Goal: Information Seeking & Learning: Learn about a topic

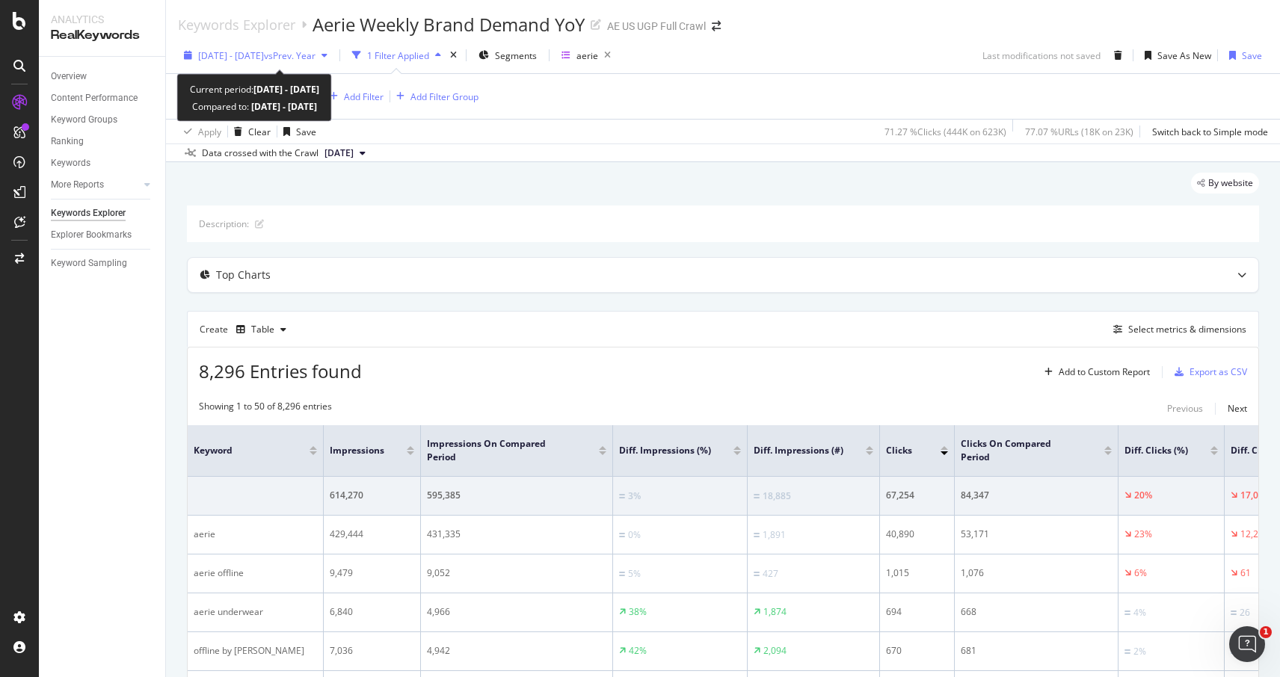
click at [315, 61] on span "vs Prev. Year" at bounding box center [290, 55] width 52 height 13
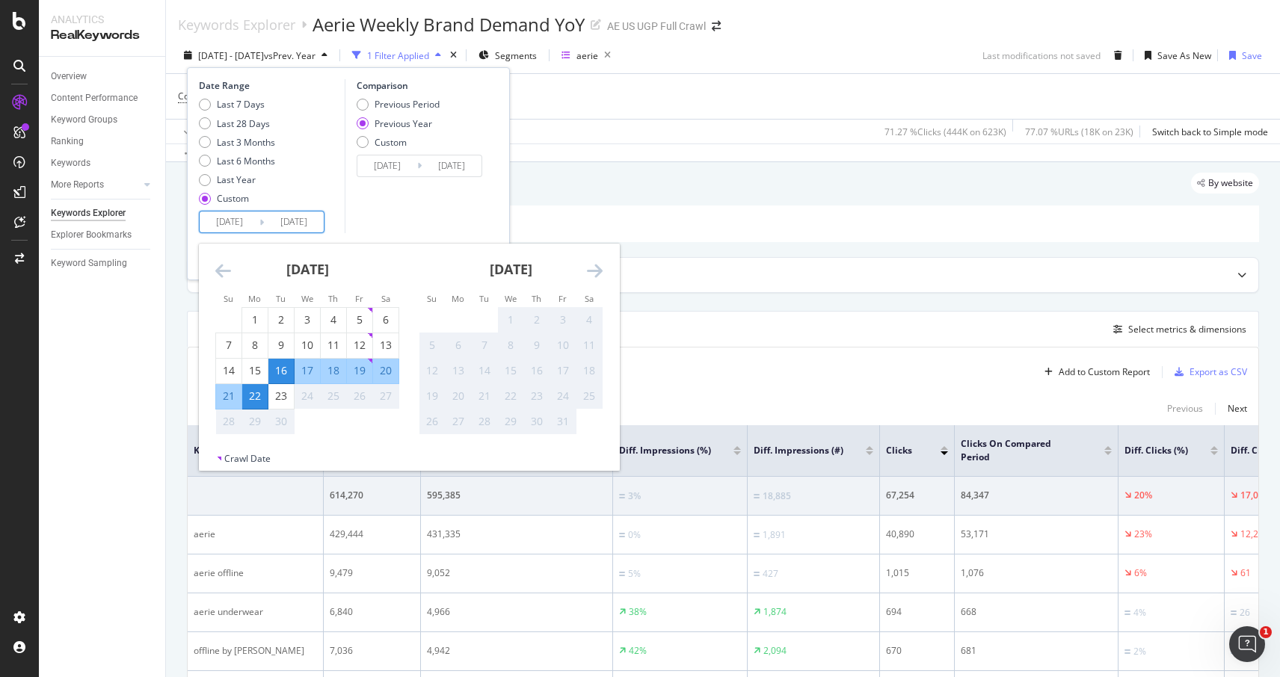
click at [249, 227] on input "2025/09/16" at bounding box center [230, 222] width 60 height 21
click at [283, 372] on div "16" at bounding box center [280, 370] width 25 height 15
click at [280, 375] on div "16" at bounding box center [280, 370] width 25 height 15
type input "2025/09/16"
type input "2024/09/17"
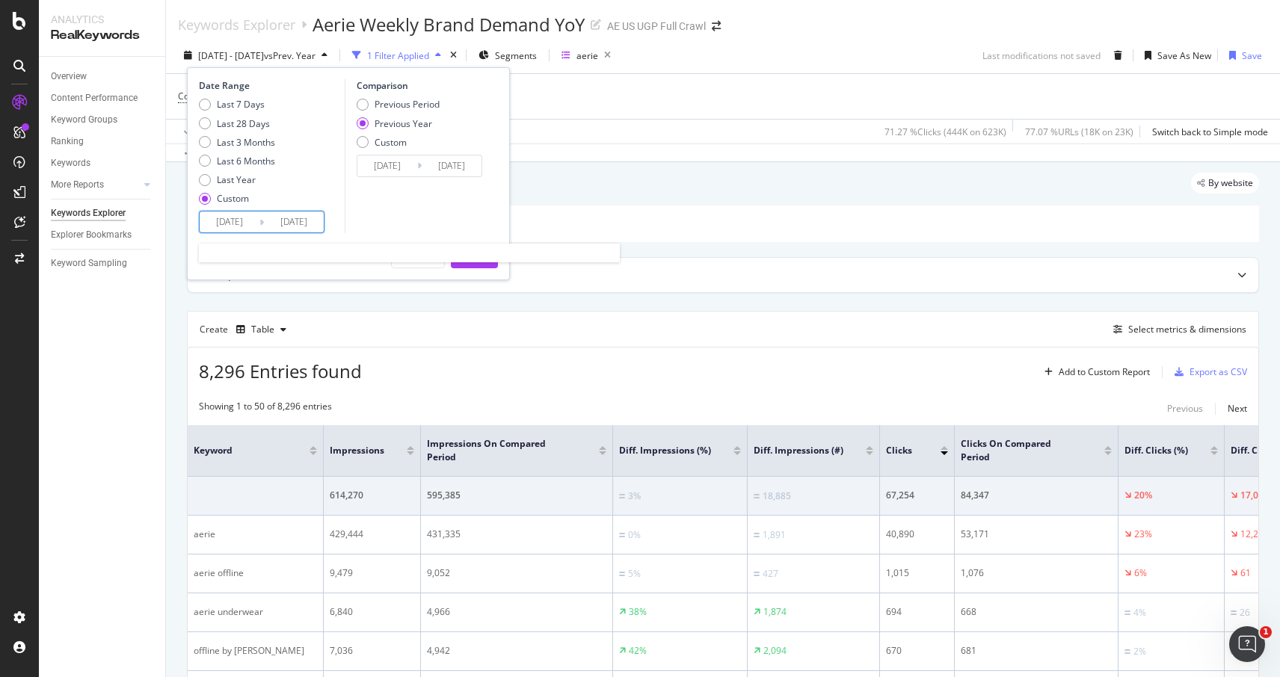
click at [244, 227] on input "2025/09/16" at bounding box center [230, 222] width 60 height 21
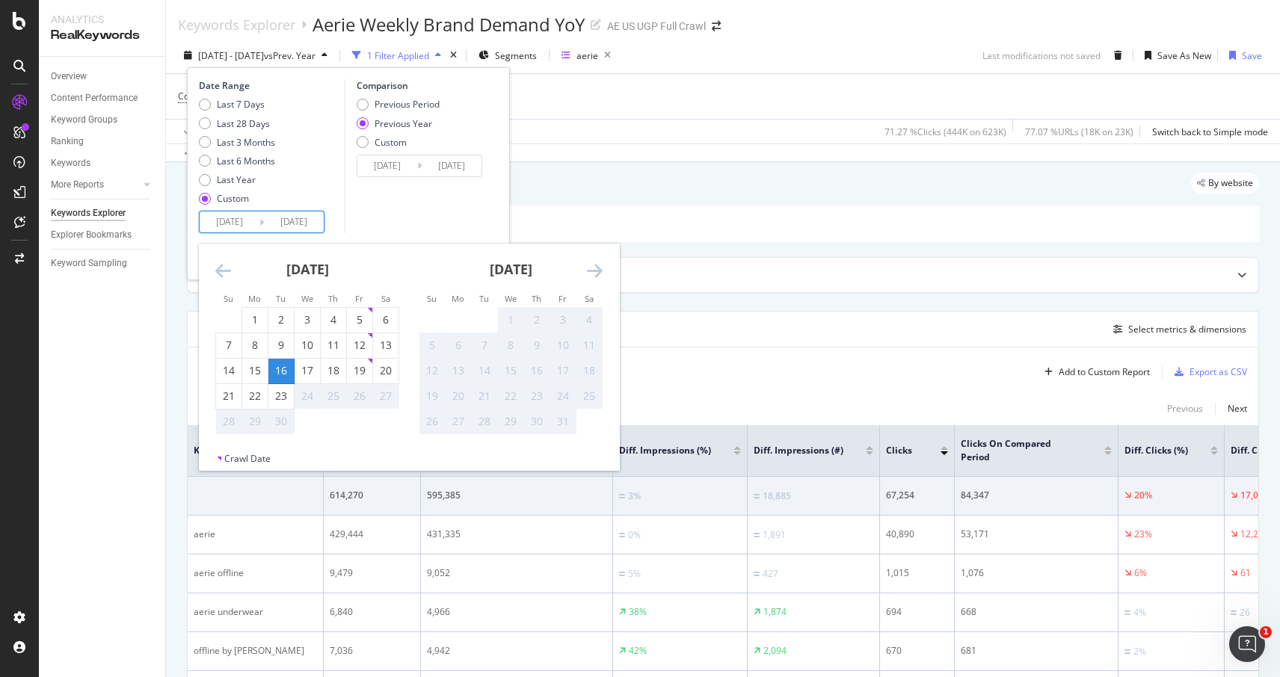
click at [285, 373] on div "16" at bounding box center [280, 370] width 25 height 15
click at [256, 399] on div "22" at bounding box center [254, 396] width 25 height 15
type input "2025/09/22"
type input "2024/09/23"
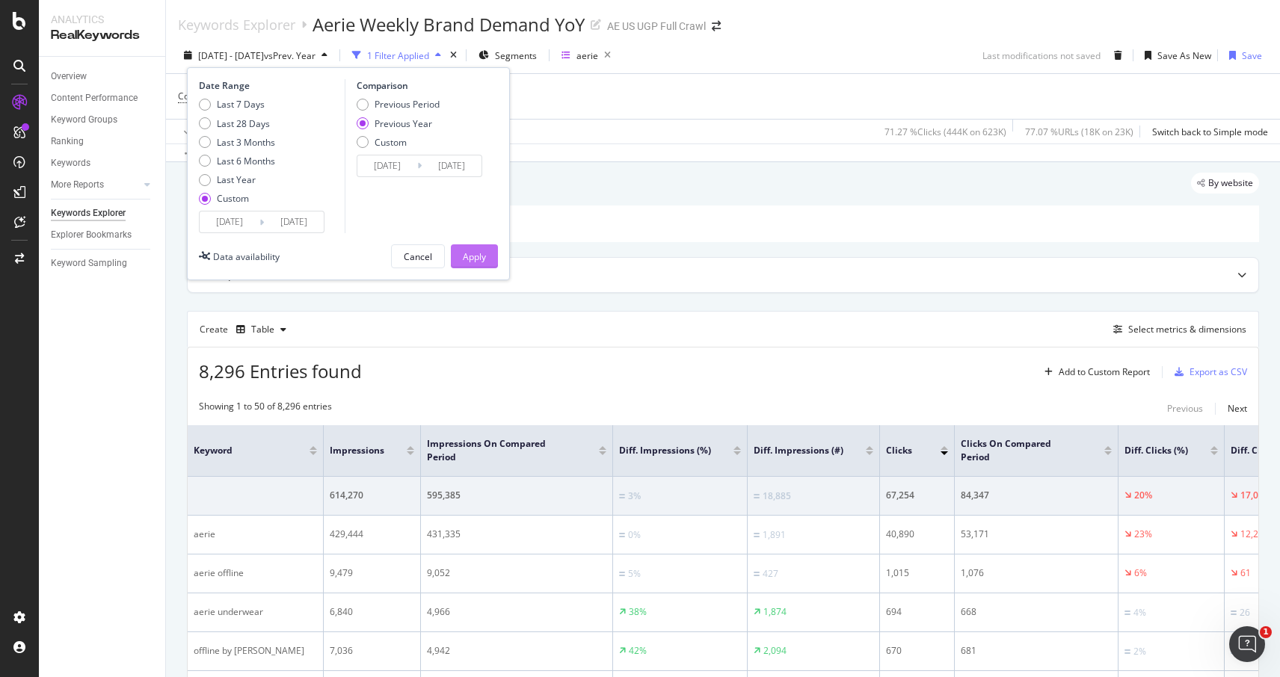
click at [464, 258] on div "Apply" at bounding box center [474, 256] width 23 height 13
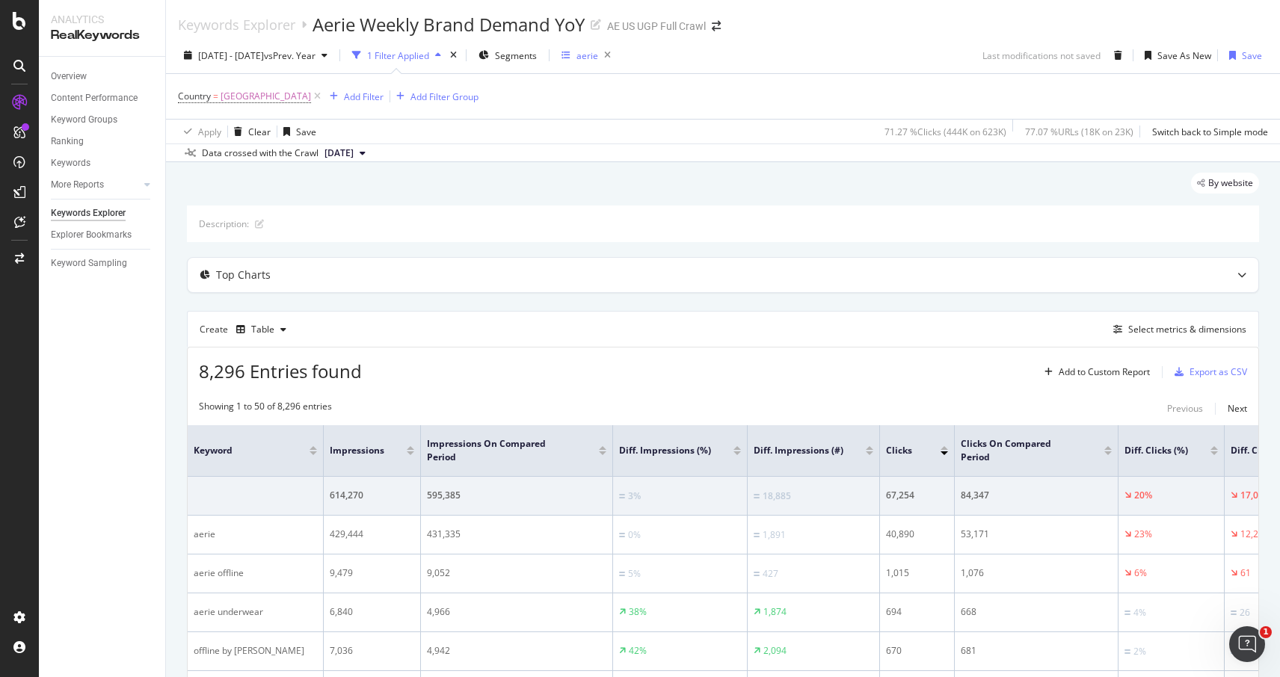
click at [598, 56] on div "aerie" at bounding box center [587, 55] width 22 height 13
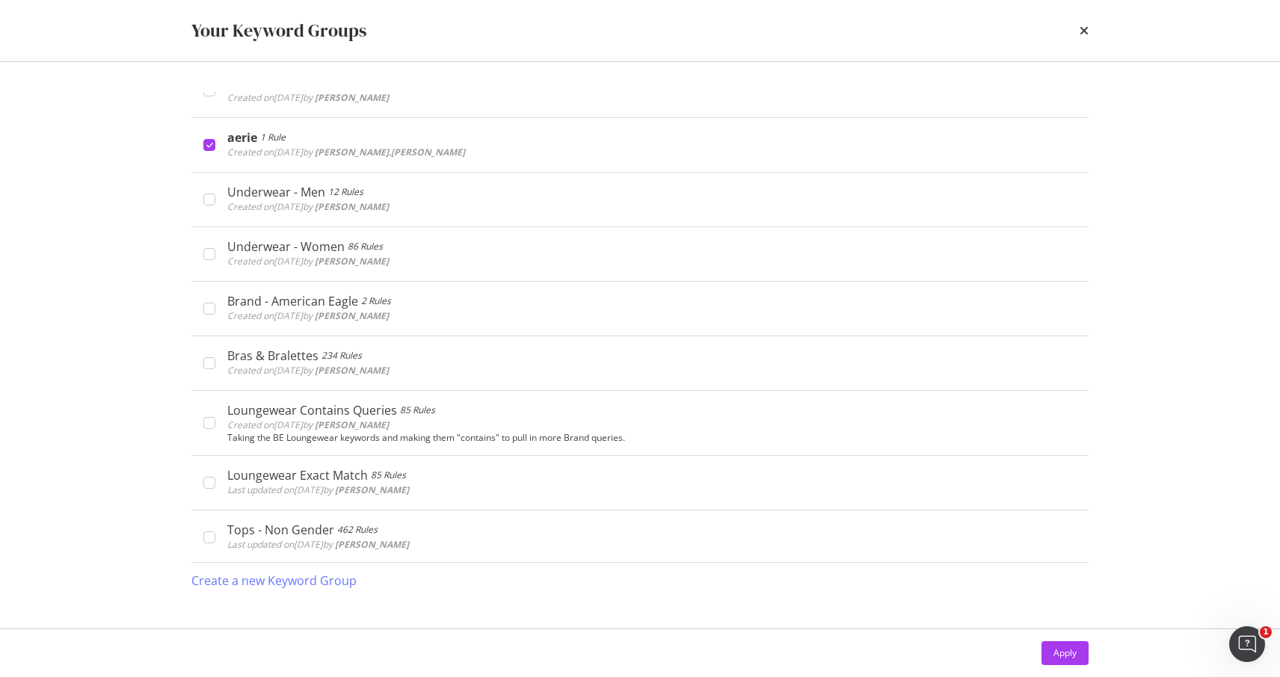
scroll to position [467, 0]
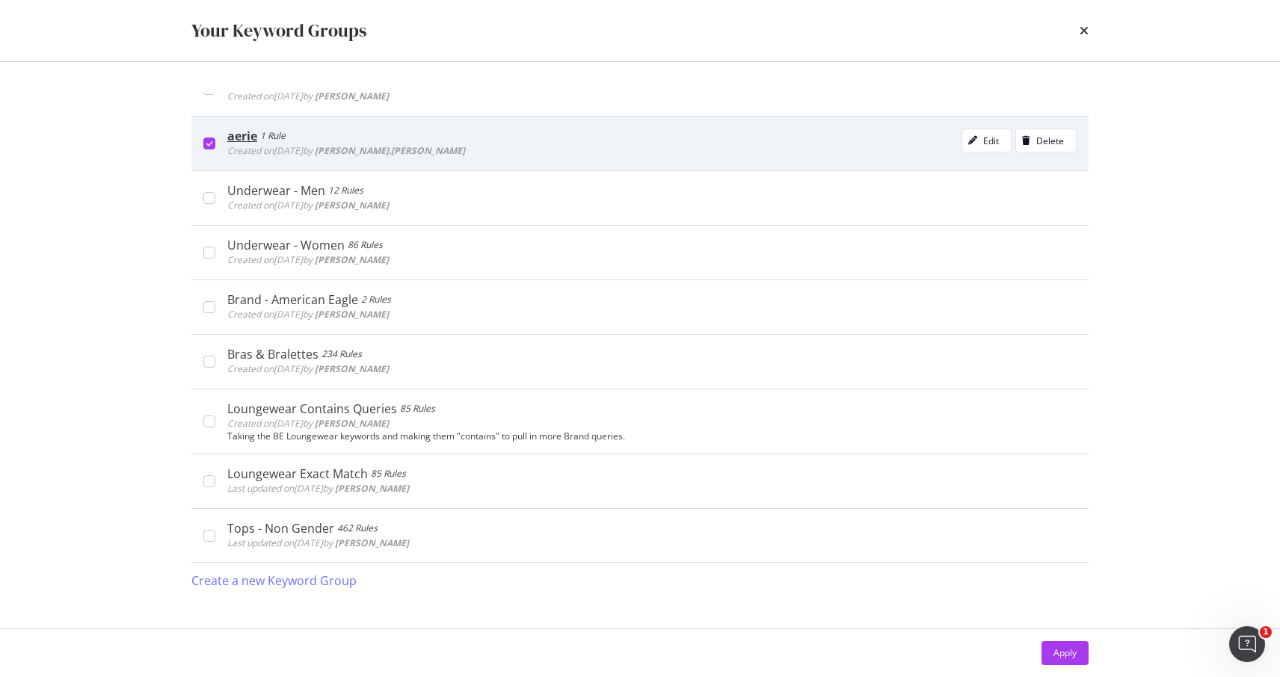
click at [207, 144] on icon "modal" at bounding box center [209, 143] width 7 height 7
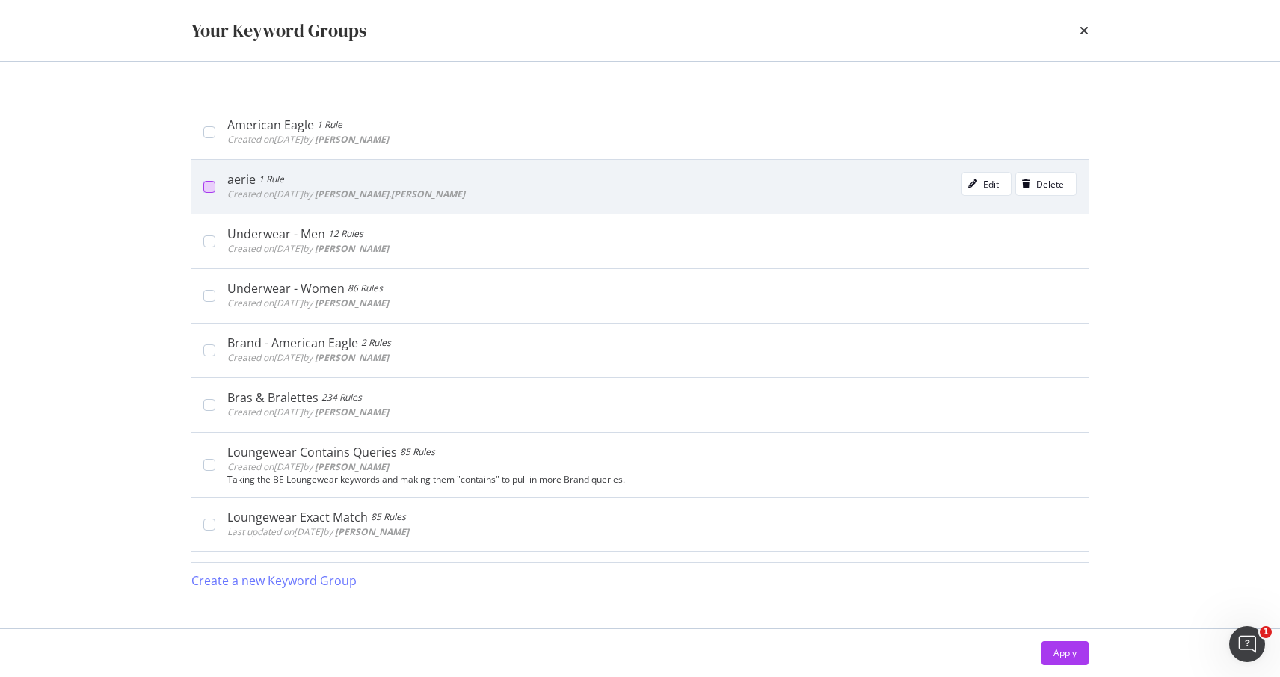
scroll to position [408, 0]
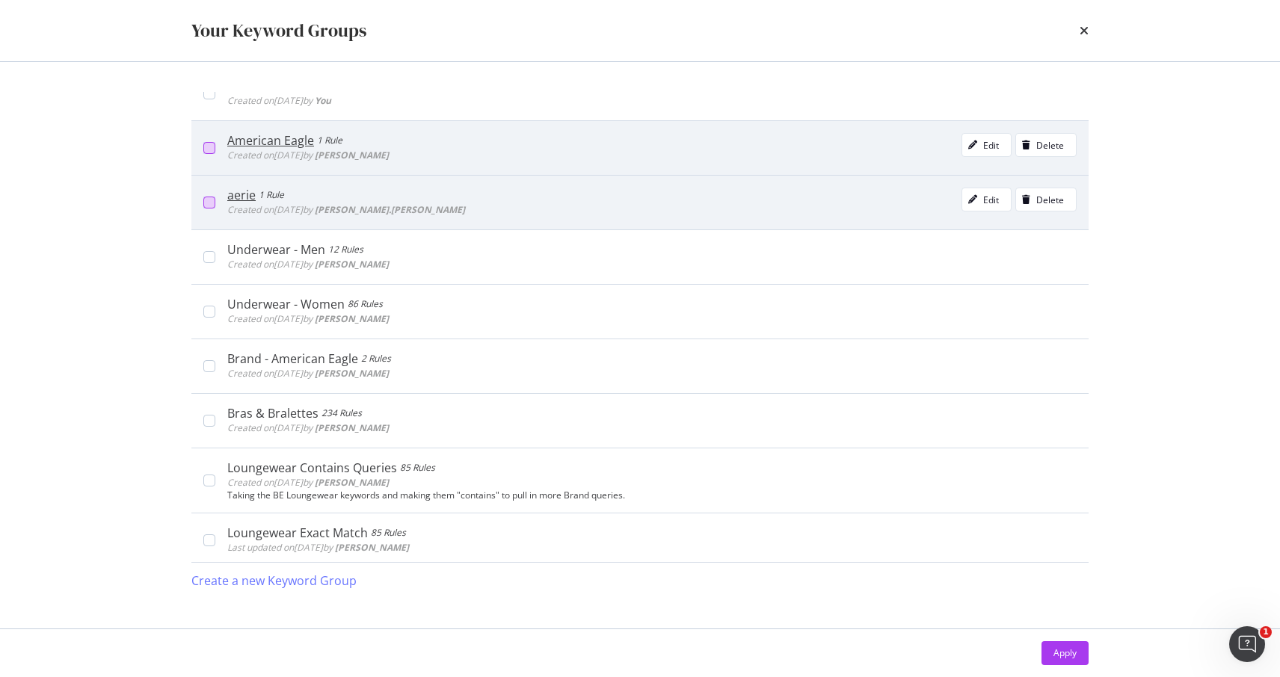
click at [208, 150] on div "modal" at bounding box center [209, 148] width 12 height 12
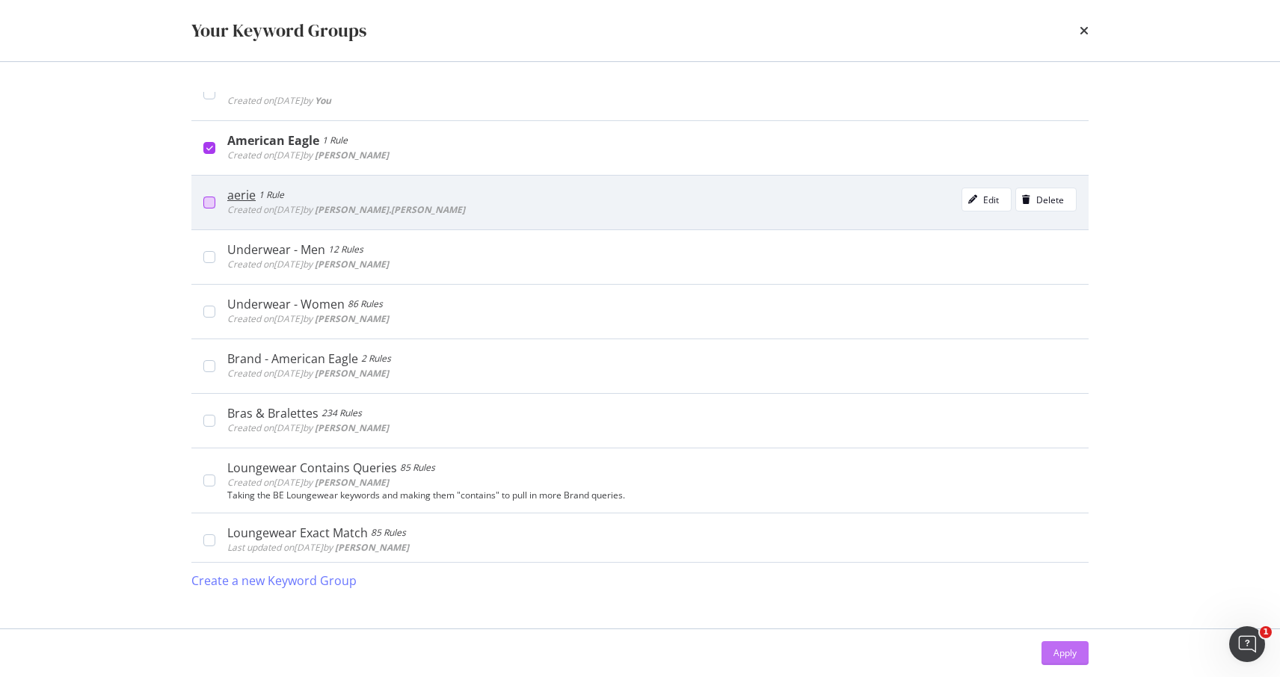
click at [1077, 647] on button "Apply" at bounding box center [1064, 653] width 47 height 24
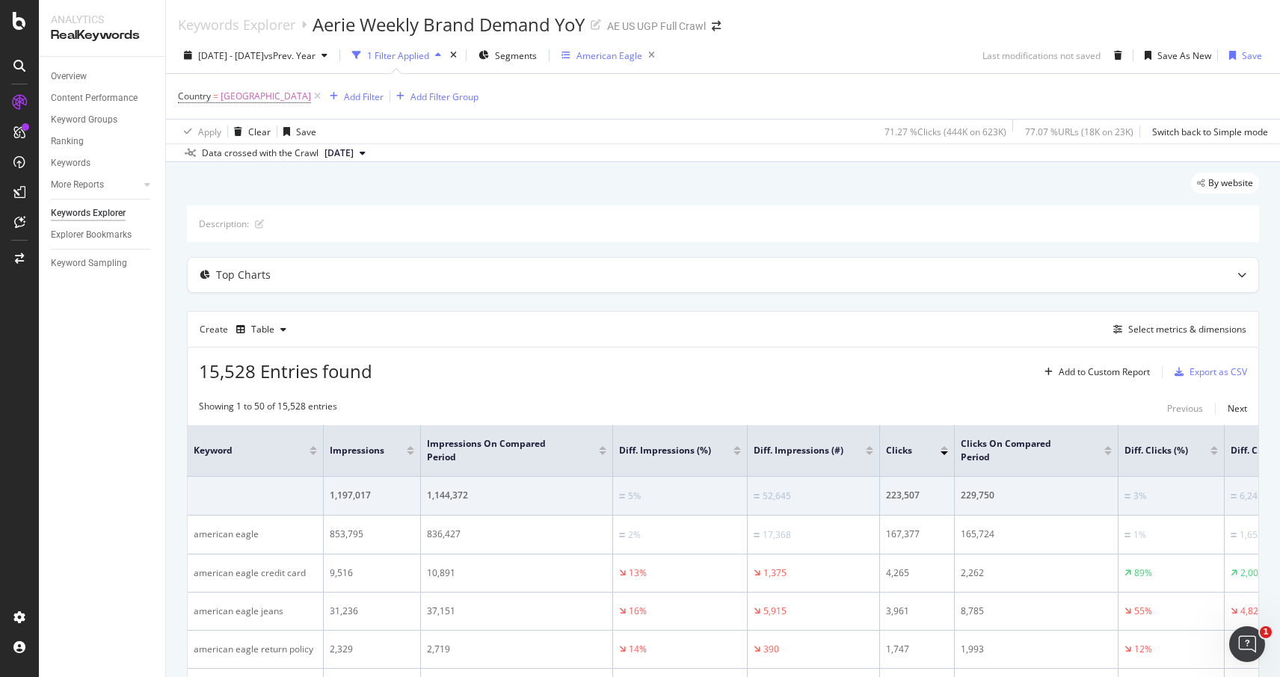
click at [642, 55] on div "American Eagle" at bounding box center [609, 55] width 66 height 13
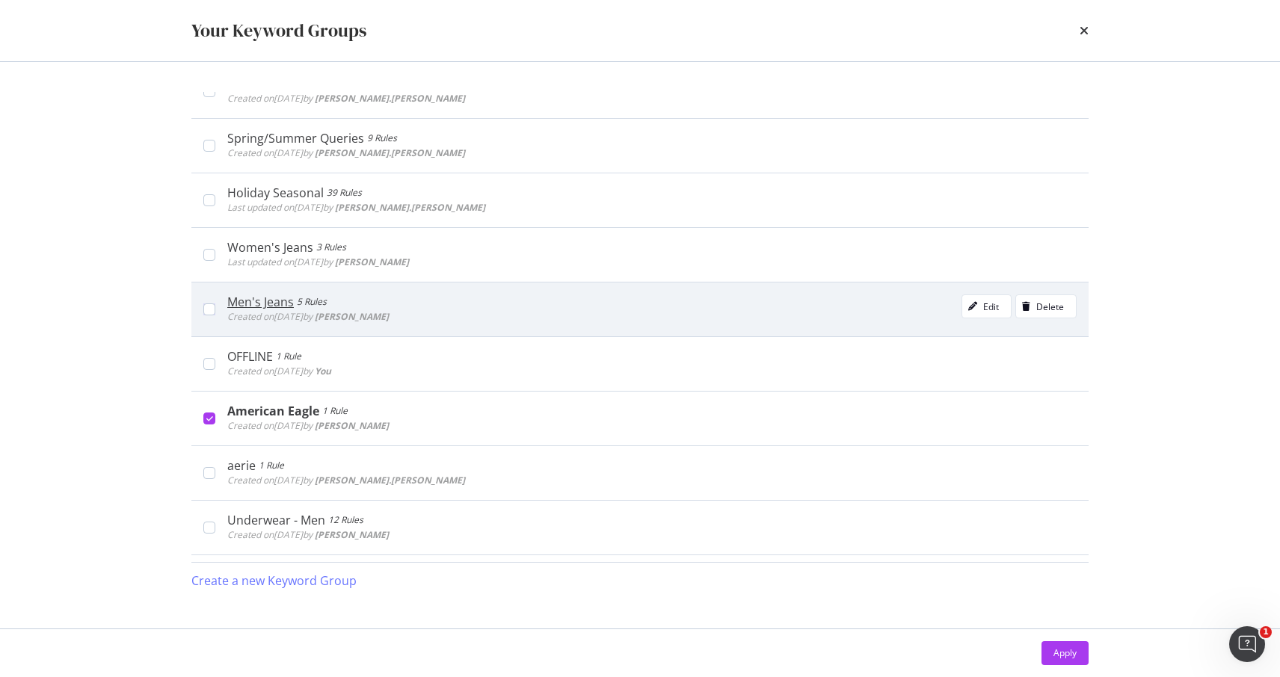
scroll to position [154, 0]
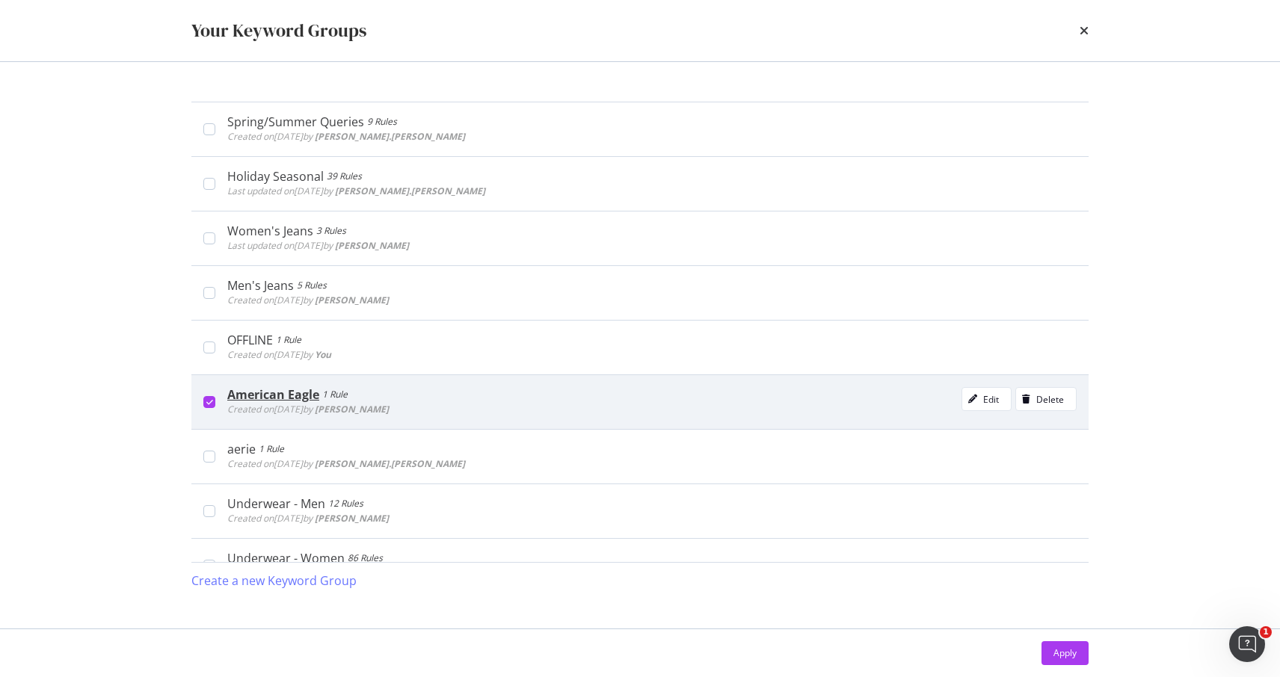
click at [206, 402] on icon "modal" at bounding box center [209, 401] width 7 height 7
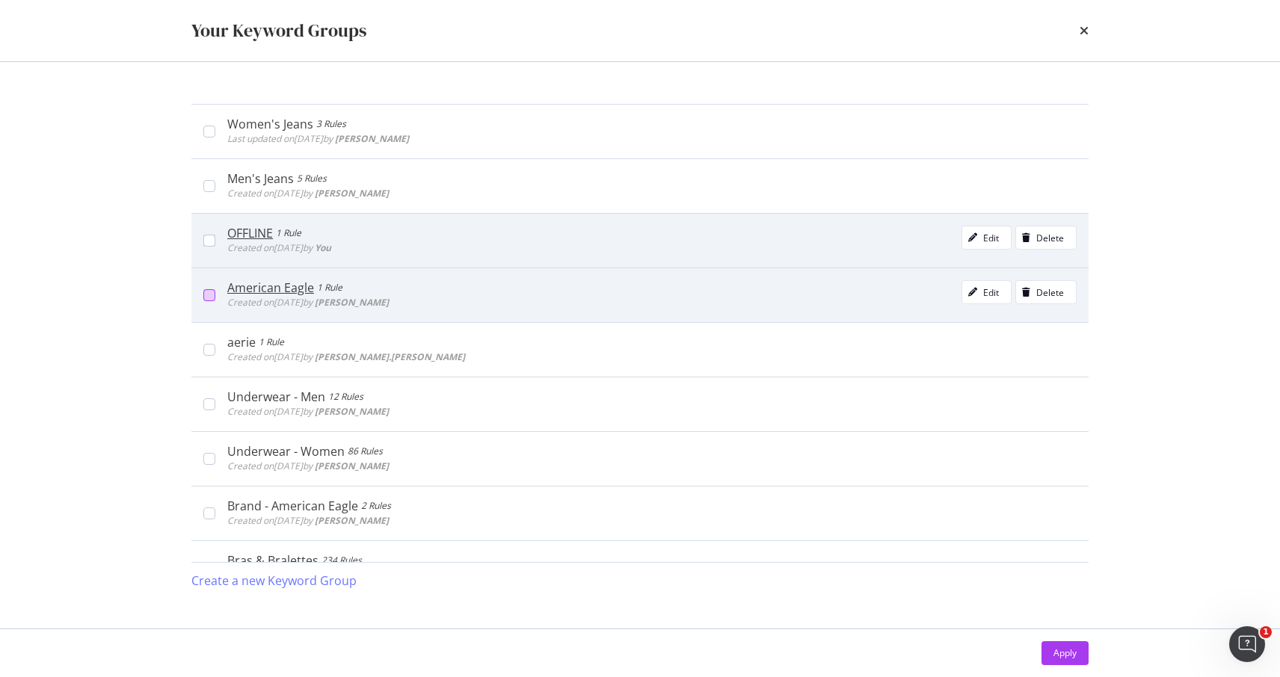
scroll to position [0, 0]
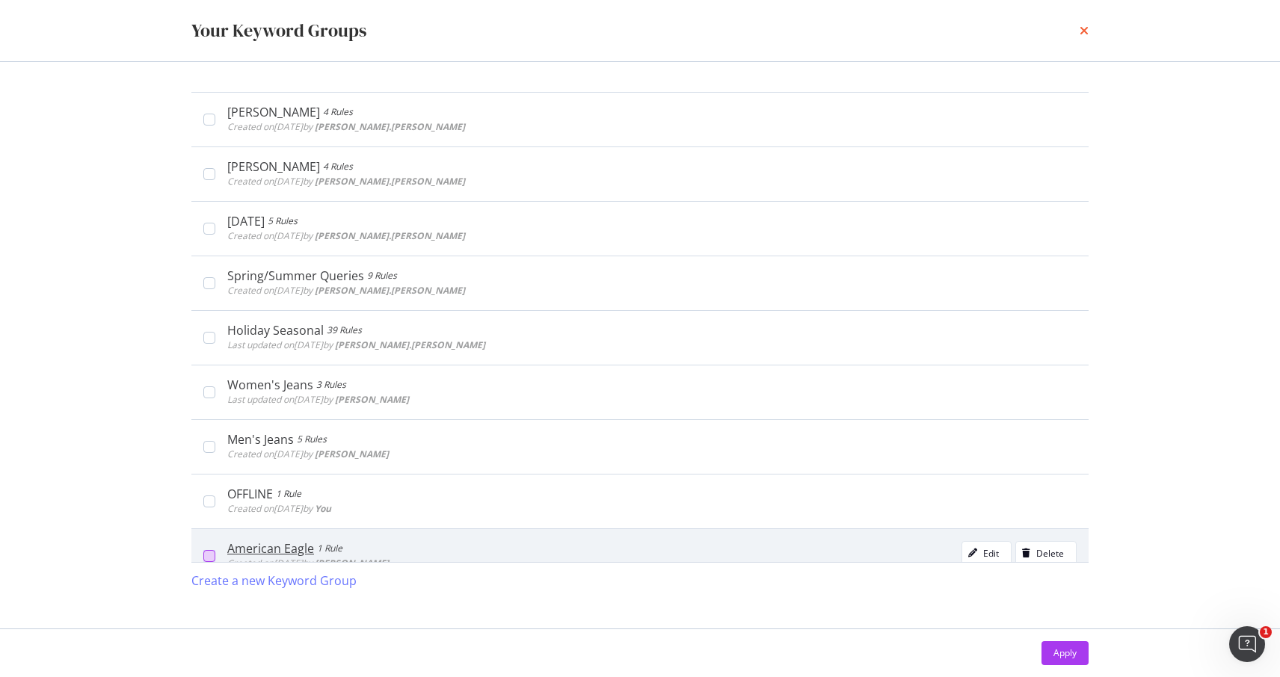
click at [1081, 27] on icon "times" at bounding box center [1084, 31] width 9 height 12
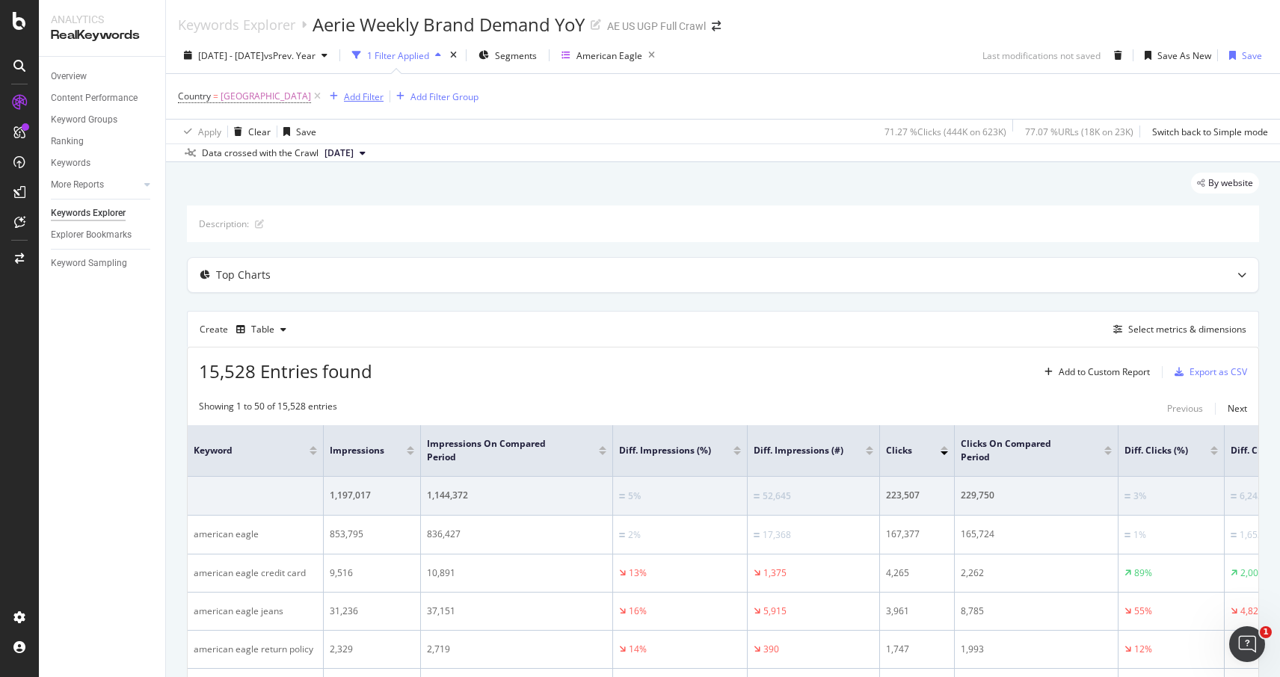
click at [368, 102] on div "Add Filter" at bounding box center [364, 96] width 40 height 13
click at [691, 90] on div "Country = United States of America Add Filter Add Filter Group" at bounding box center [723, 96] width 1090 height 45
click at [384, 101] on div "Add Filter" at bounding box center [364, 96] width 40 height 13
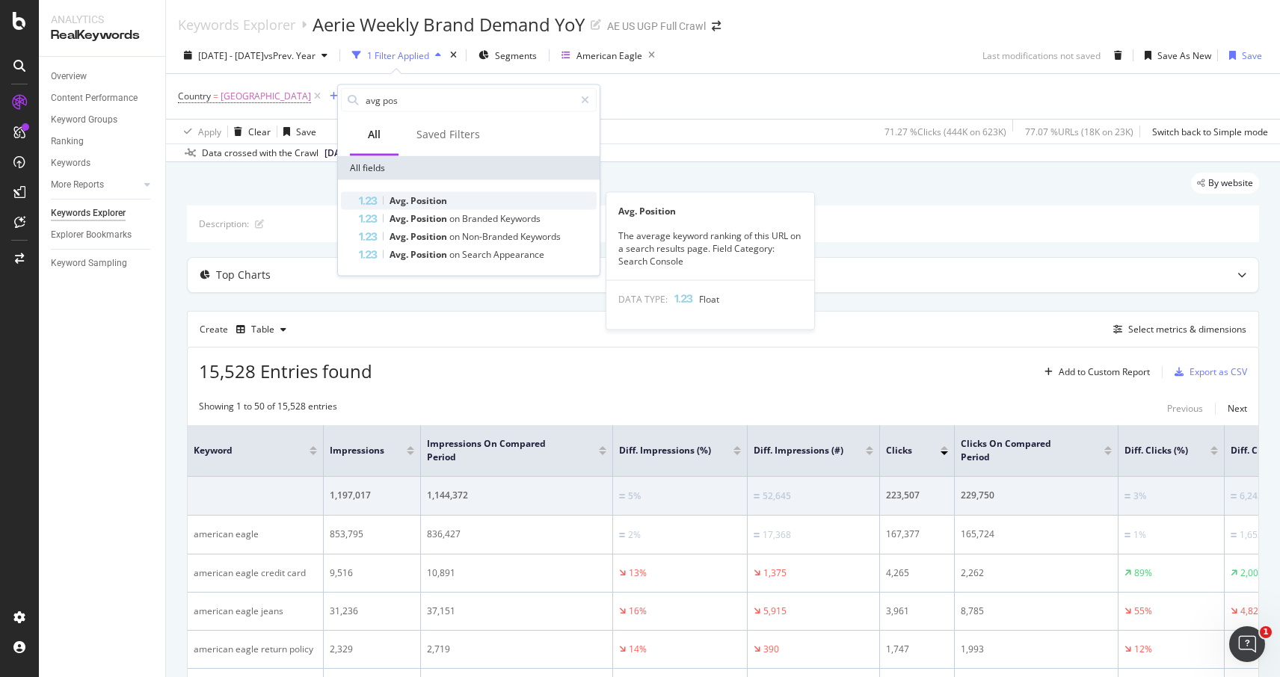
type input "avg pos"
click at [455, 200] on div "Avg. Position" at bounding box center [478, 201] width 238 height 18
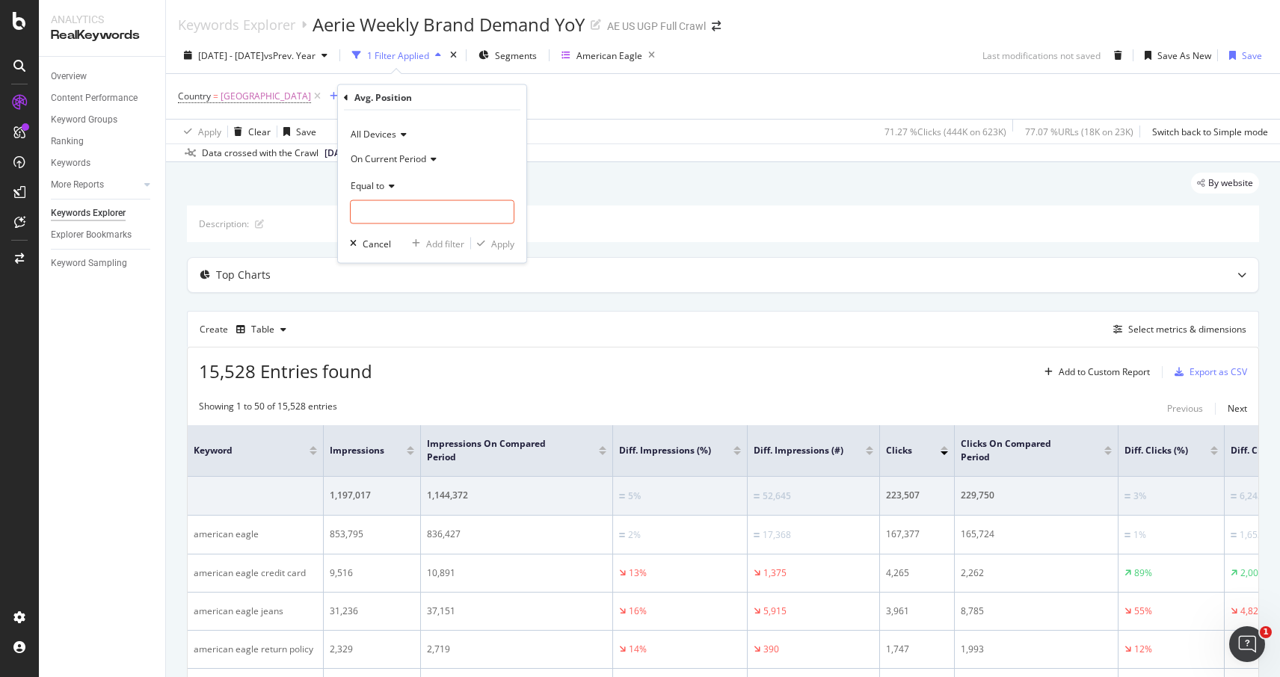
click at [387, 187] on icon at bounding box center [389, 185] width 10 height 9
click at [399, 256] on div "Less than" at bounding box center [434, 254] width 160 height 19
click at [390, 226] on div "All Devices On Current Period Less than Cancel Add filter Apply" at bounding box center [432, 187] width 188 height 153
click at [384, 209] on input "number" at bounding box center [432, 212] width 164 height 24
type input "11"
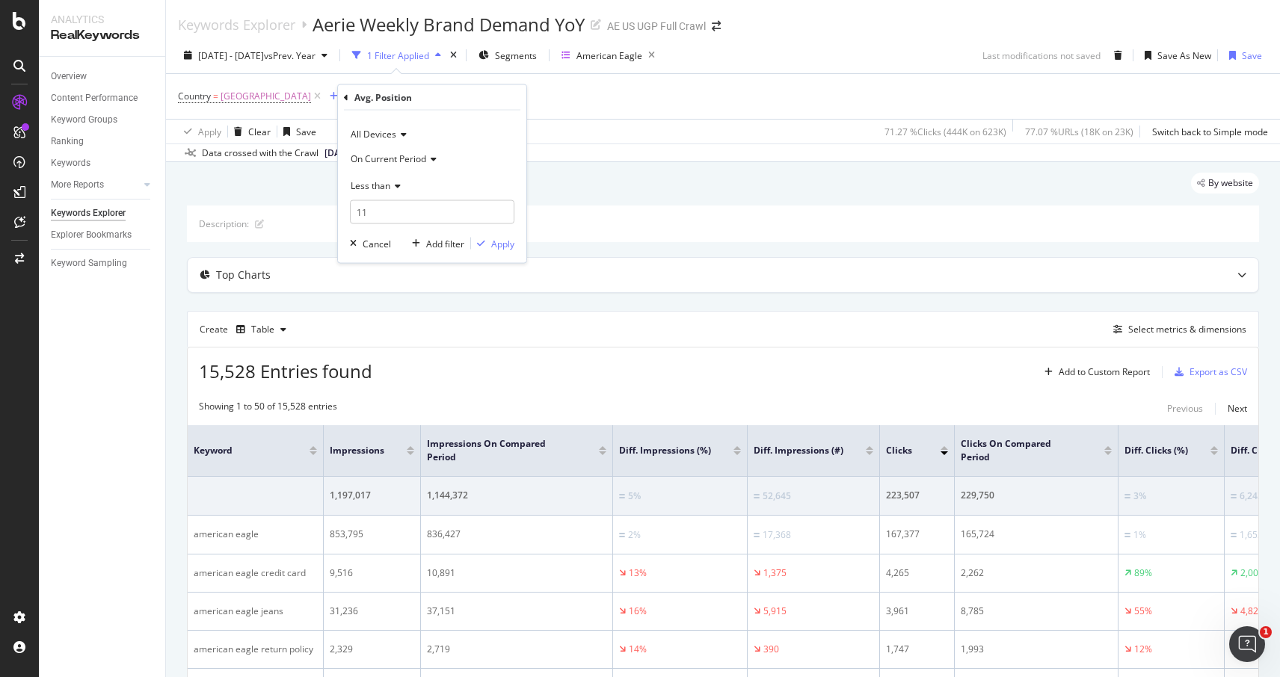
click at [498, 253] on div "All Devices On Current Period Less than 11 Cancel Add filter Apply" at bounding box center [432, 187] width 188 height 153
click at [499, 244] on div "Apply" at bounding box center [502, 243] width 23 height 13
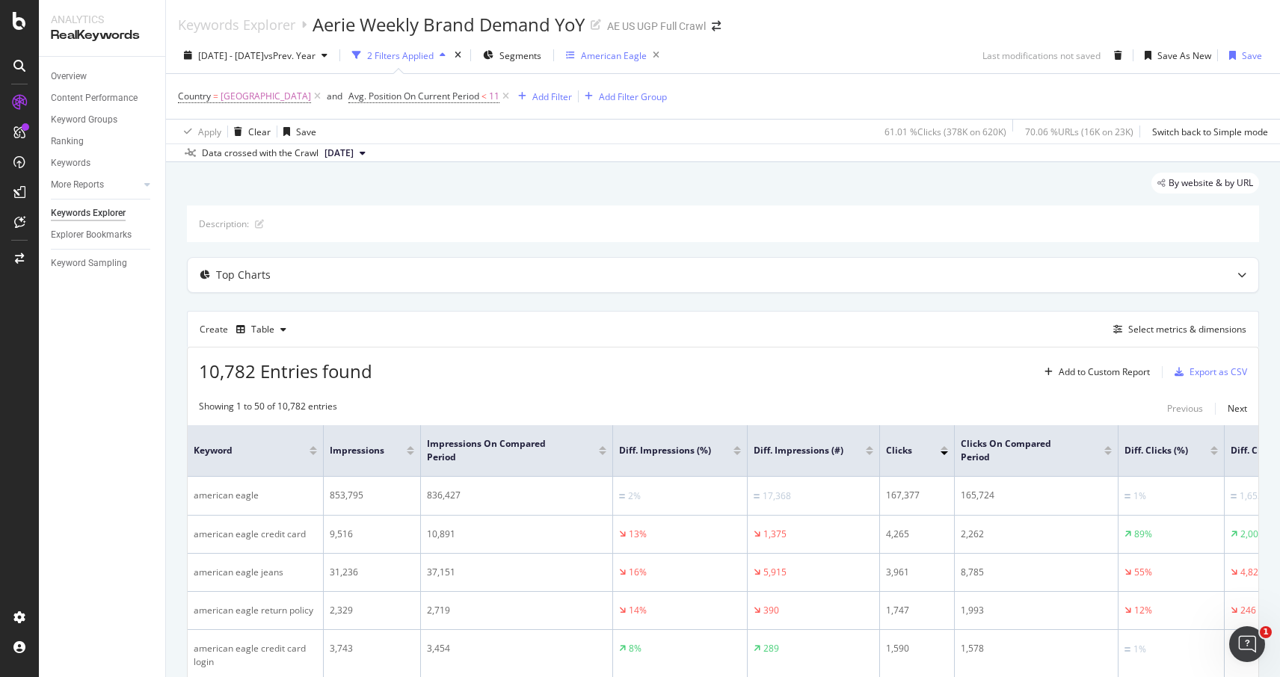
click at [642, 61] on div "American Eagle" at bounding box center [614, 55] width 66 height 13
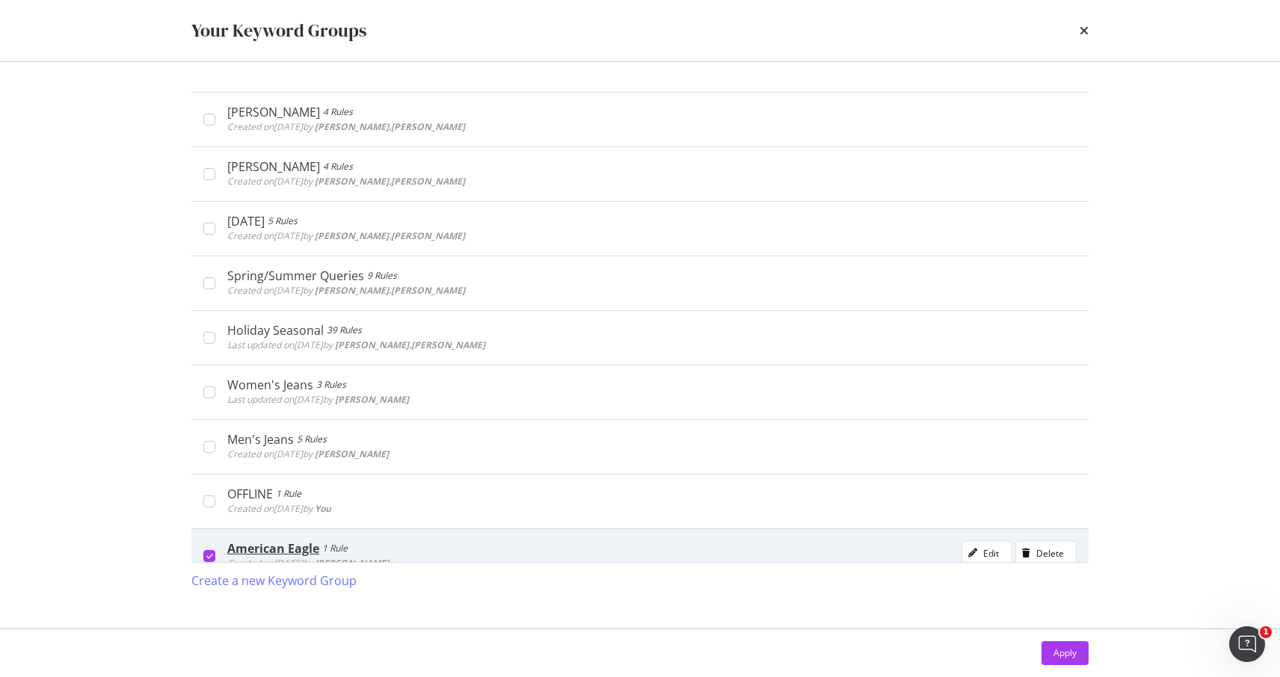
click at [212, 554] on div "modal" at bounding box center [209, 556] width 12 height 12
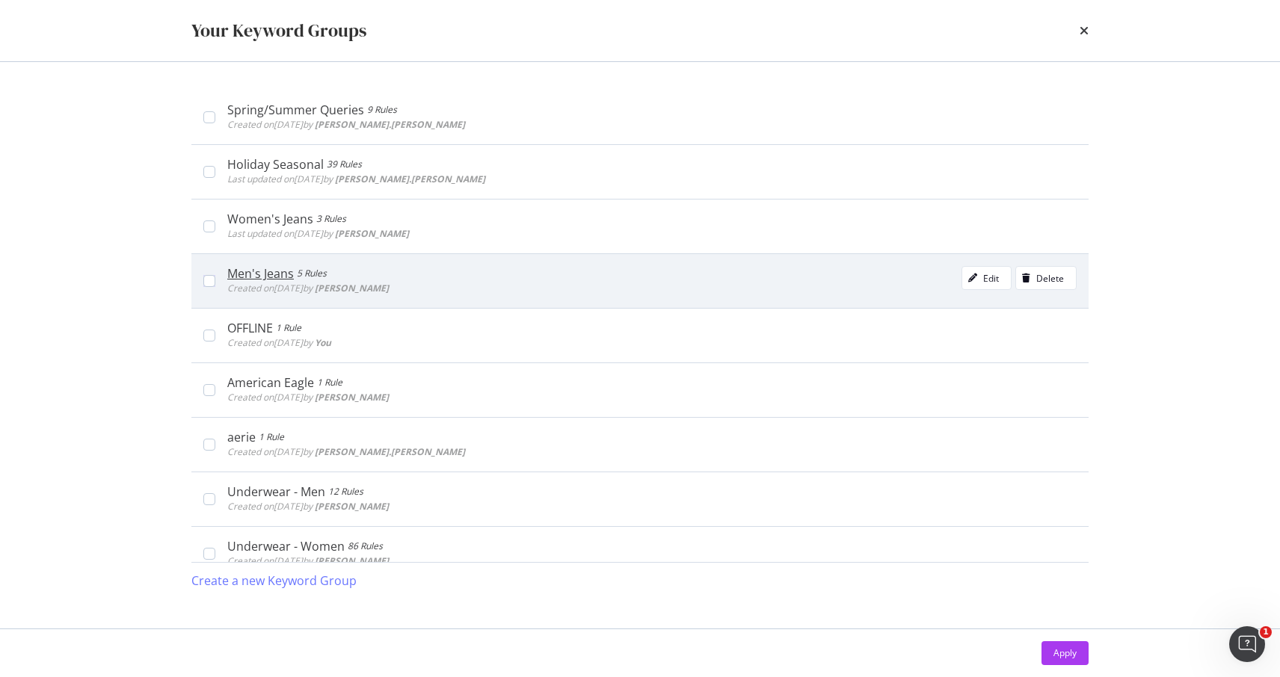
scroll to position [211, 0]
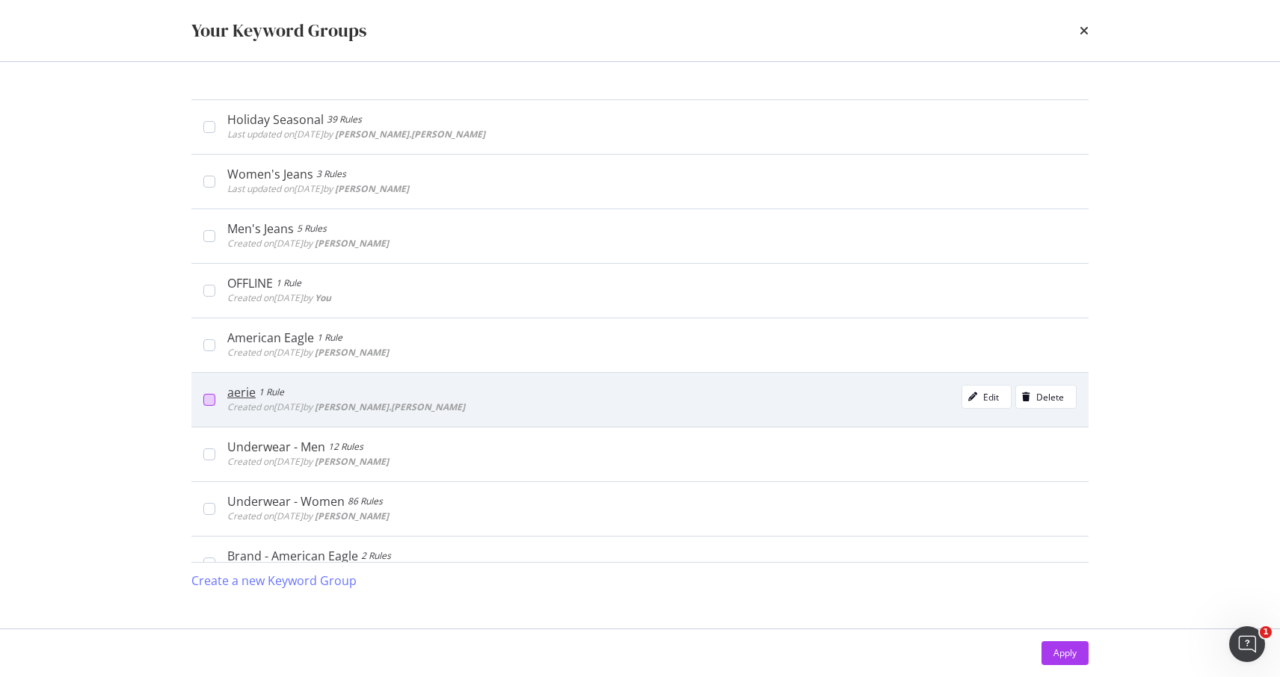
click at [210, 402] on div "modal" at bounding box center [209, 400] width 12 height 12
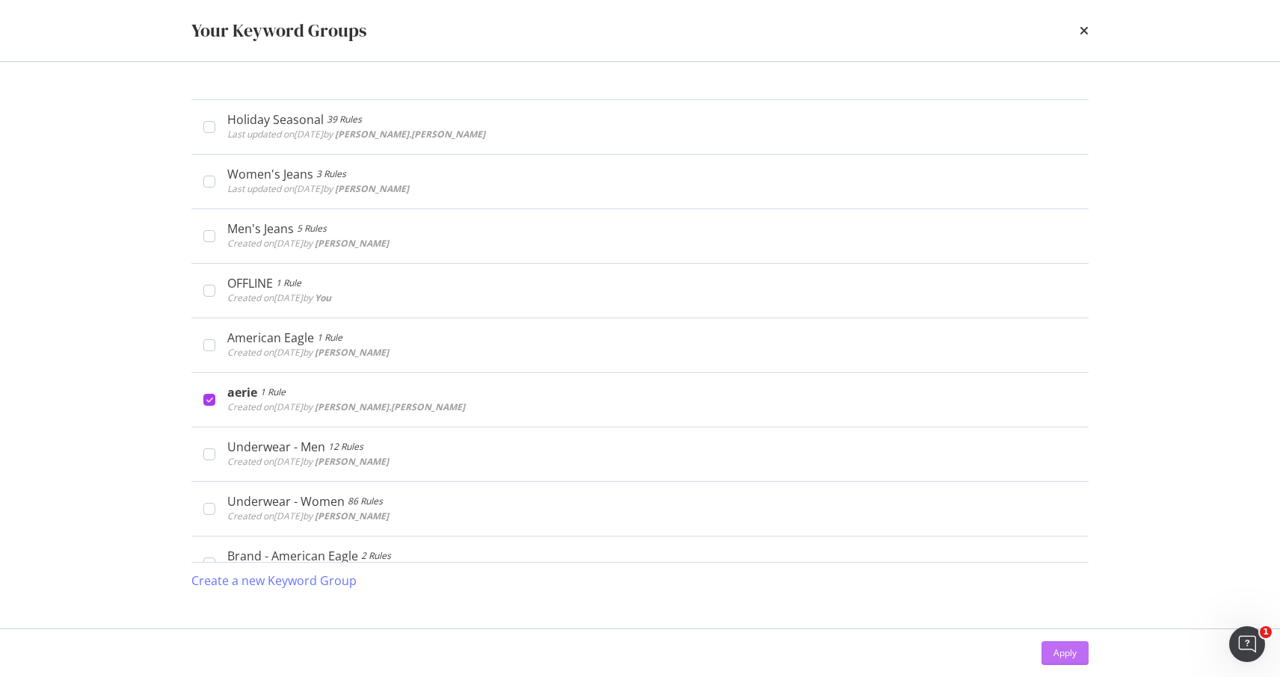
click at [1074, 656] on div "Apply" at bounding box center [1064, 653] width 23 height 13
